Goal: Obtain resource: Obtain resource

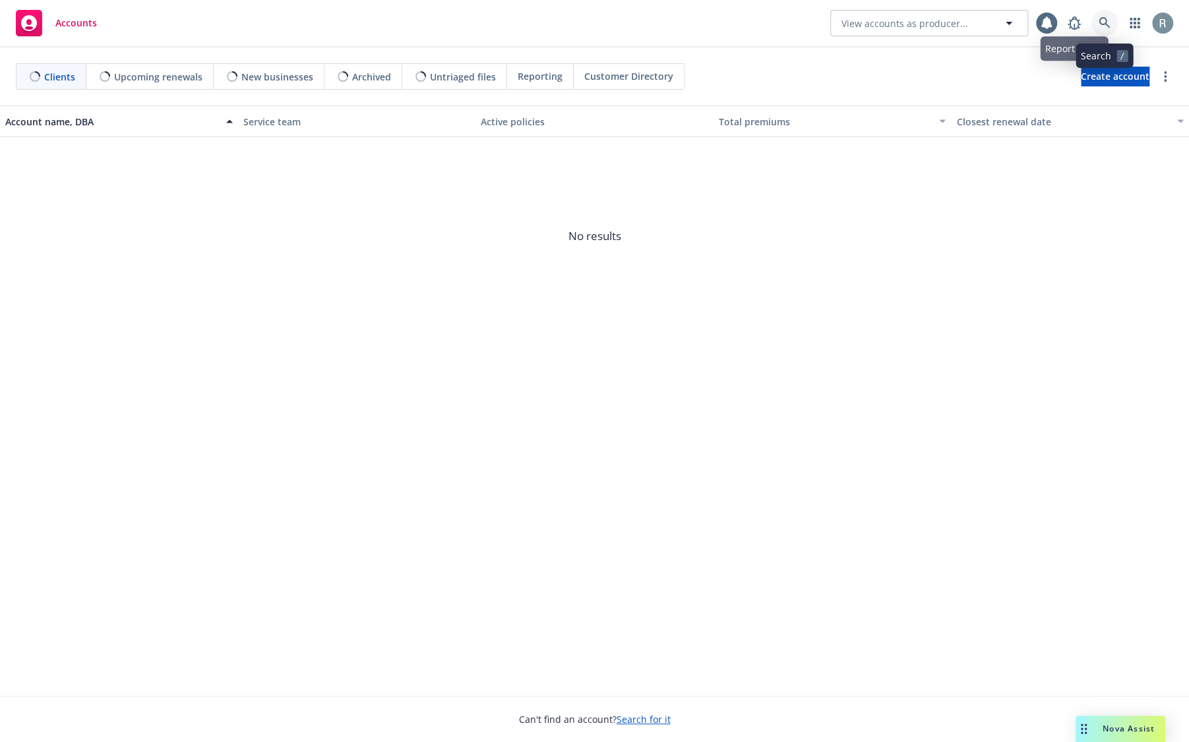
click at [1099, 22] on icon at bounding box center [1105, 23] width 12 height 12
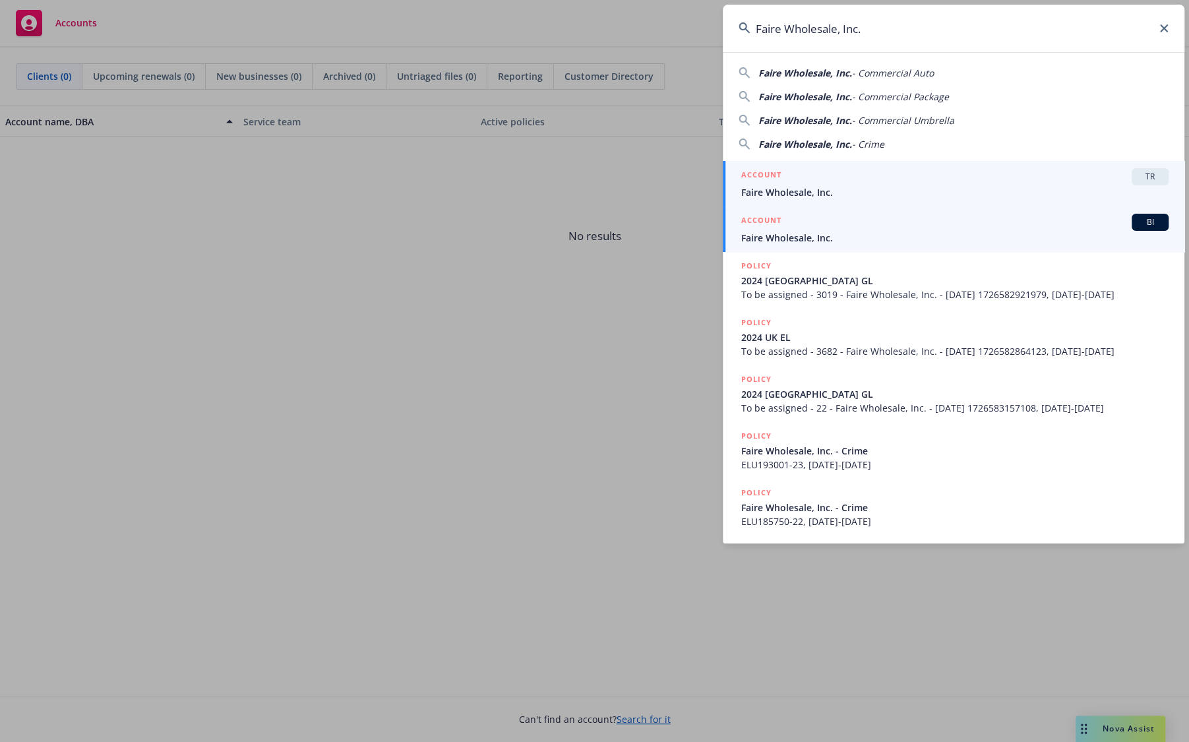
type input "Faire Wholesale, Inc."
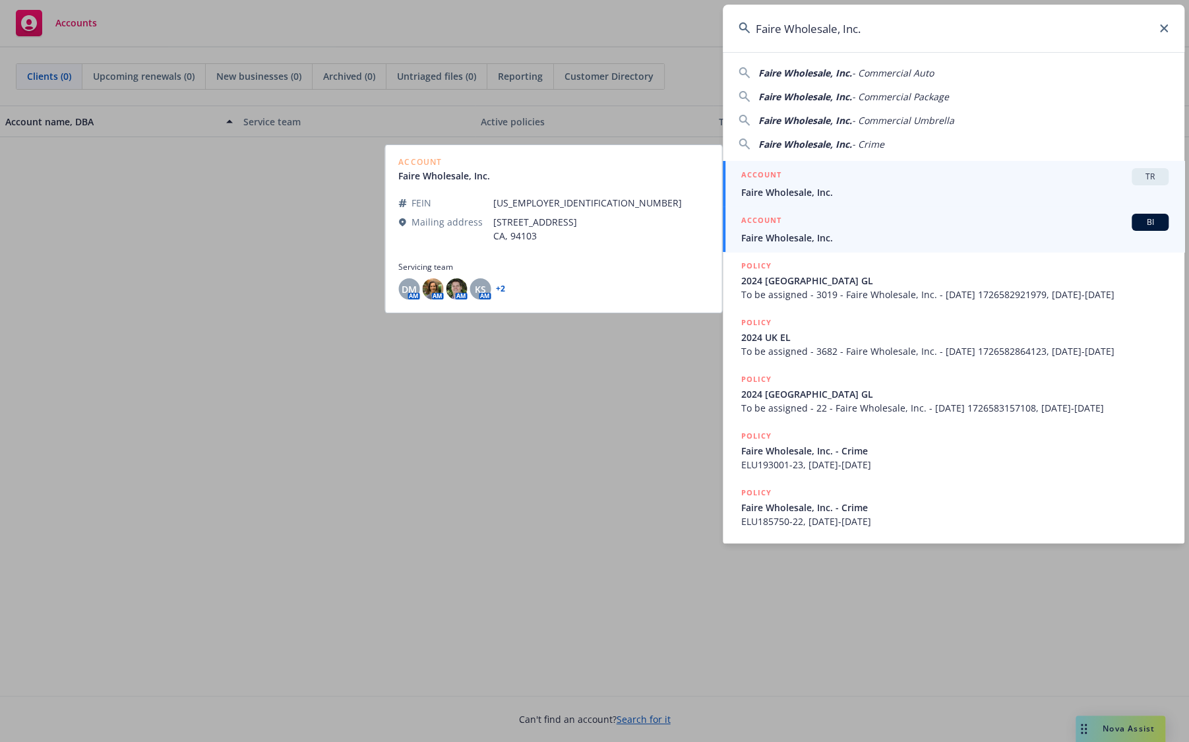
click at [877, 191] on span "Faire Wholesale, Inc." at bounding box center [954, 192] width 427 height 14
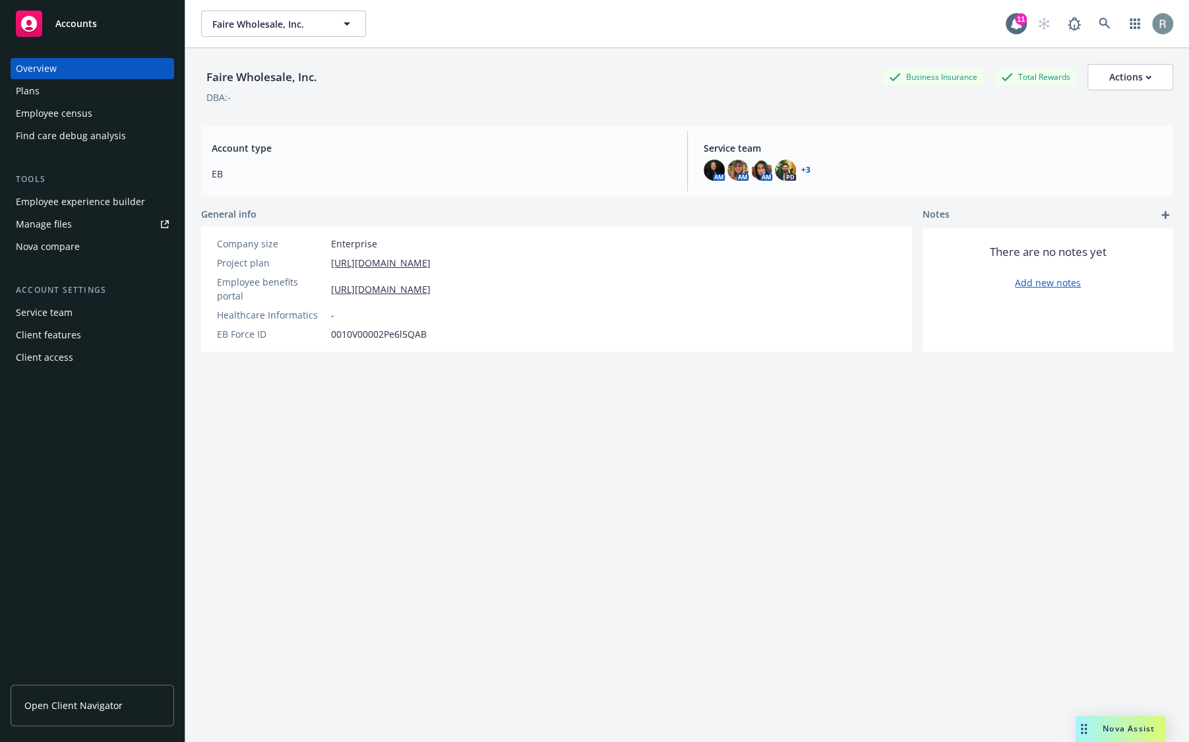
click at [113, 197] on div "Employee experience builder" at bounding box center [80, 201] width 129 height 21
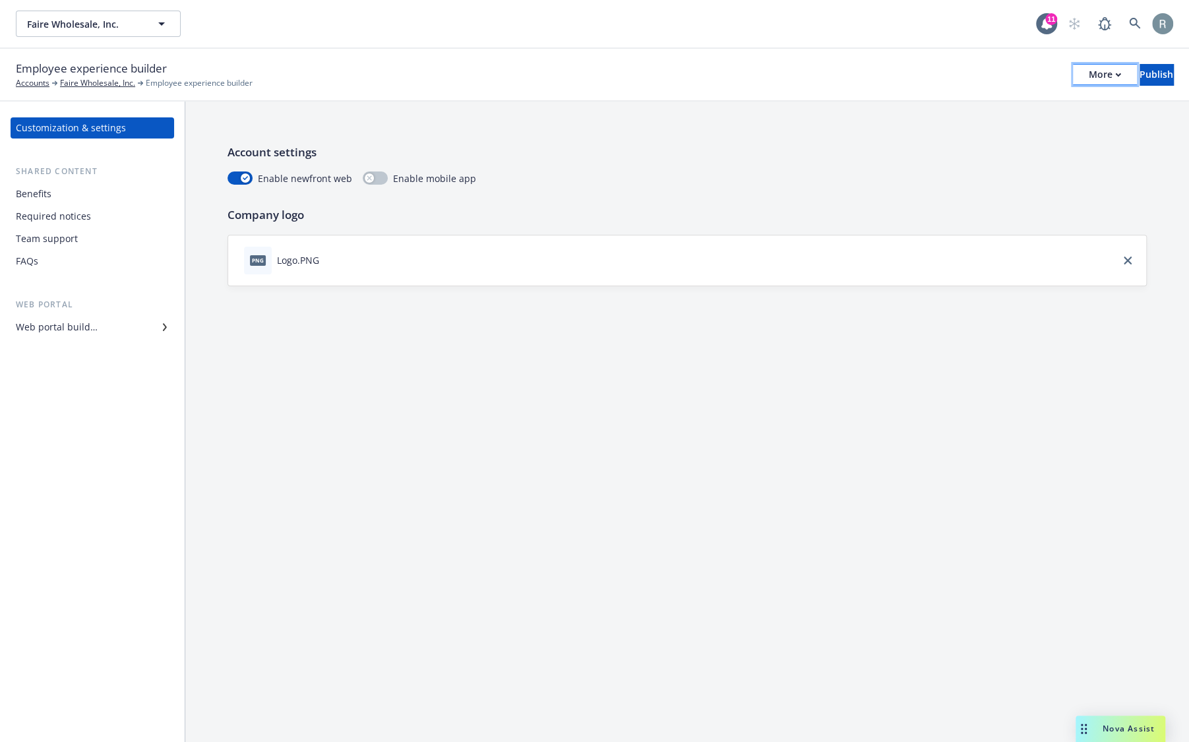
click at [1089, 78] on div "More" at bounding box center [1105, 75] width 32 height 20
click at [1006, 129] on link "Copy portal link" at bounding box center [996, 130] width 195 height 26
